Goal: Entertainment & Leisure: Consume media (video, audio)

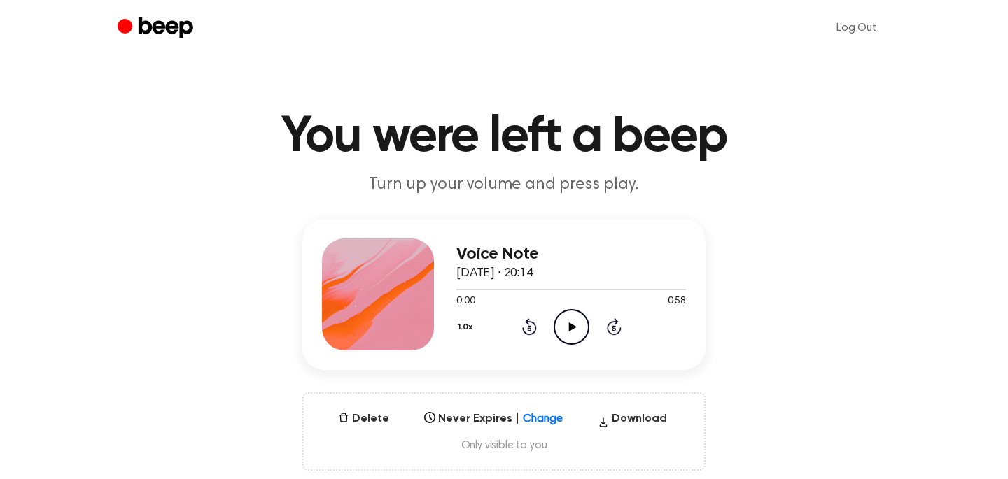
click at [565, 330] on icon "Play Audio" at bounding box center [572, 327] width 36 height 36
click at [572, 339] on icon "Play Audio" at bounding box center [572, 327] width 36 height 36
click at [571, 339] on icon "Play Audio" at bounding box center [572, 327] width 36 height 36
click at [568, 326] on icon at bounding box center [572, 327] width 8 height 9
